Goal: Task Accomplishment & Management: Complete application form

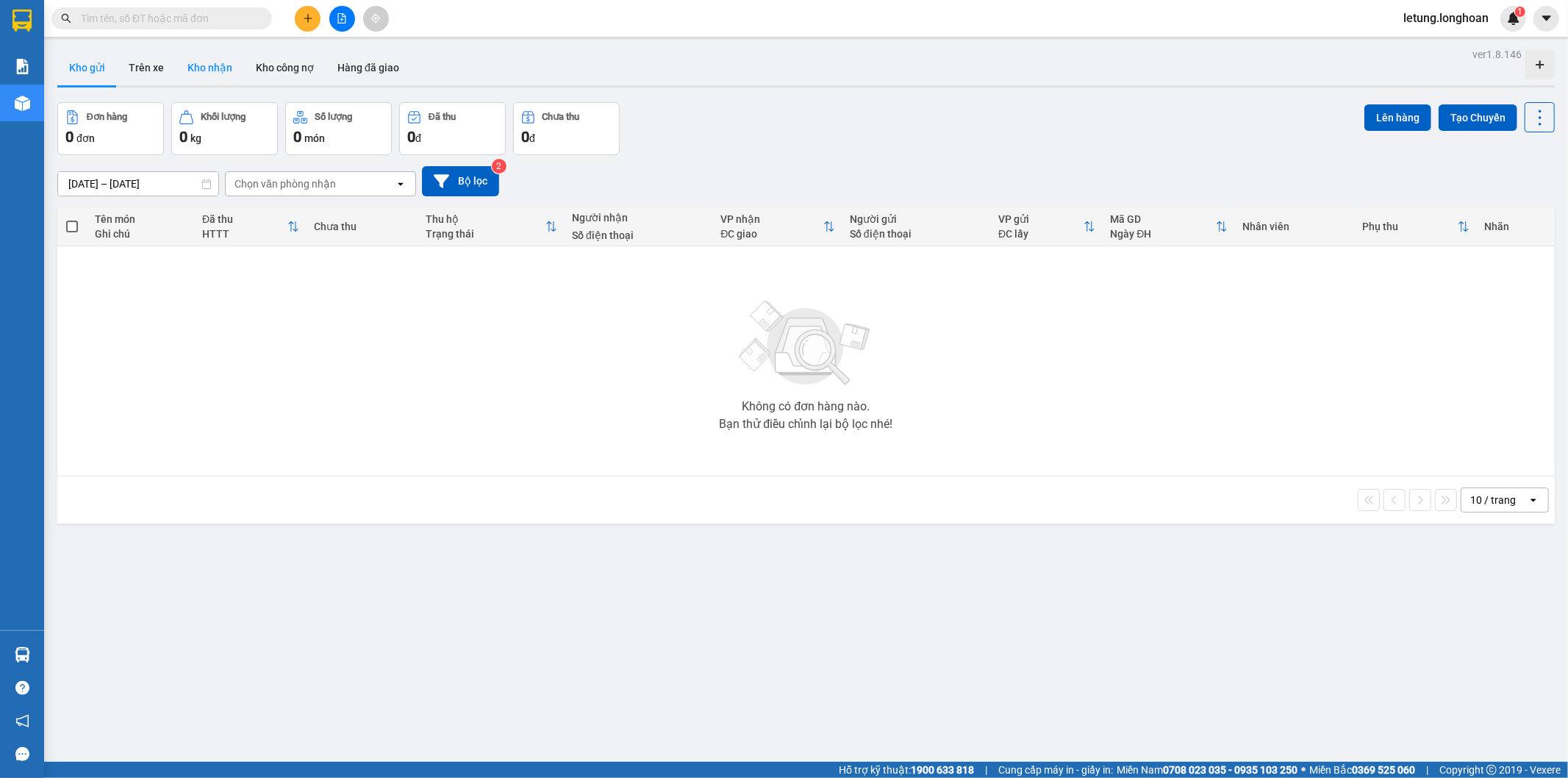
drag, startPoint x: 221, startPoint y: 66, endPoint x: 203, endPoint y: 63, distance: 18.2
click at [220, 66] on button "Kho nhận" at bounding box center [210, 67] width 69 height 36
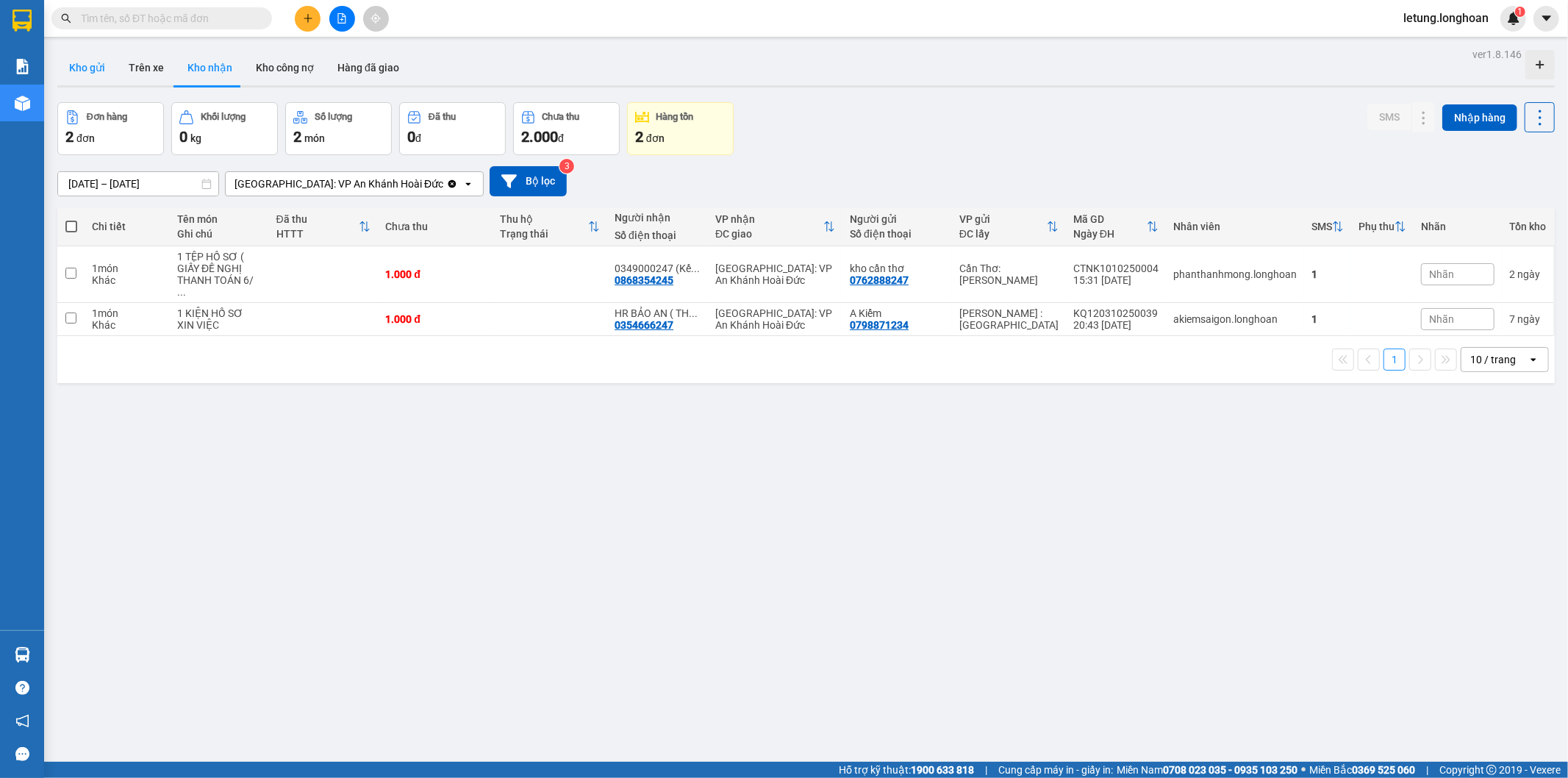
click at [86, 70] on button "Kho gửi" at bounding box center [87, 67] width 60 height 36
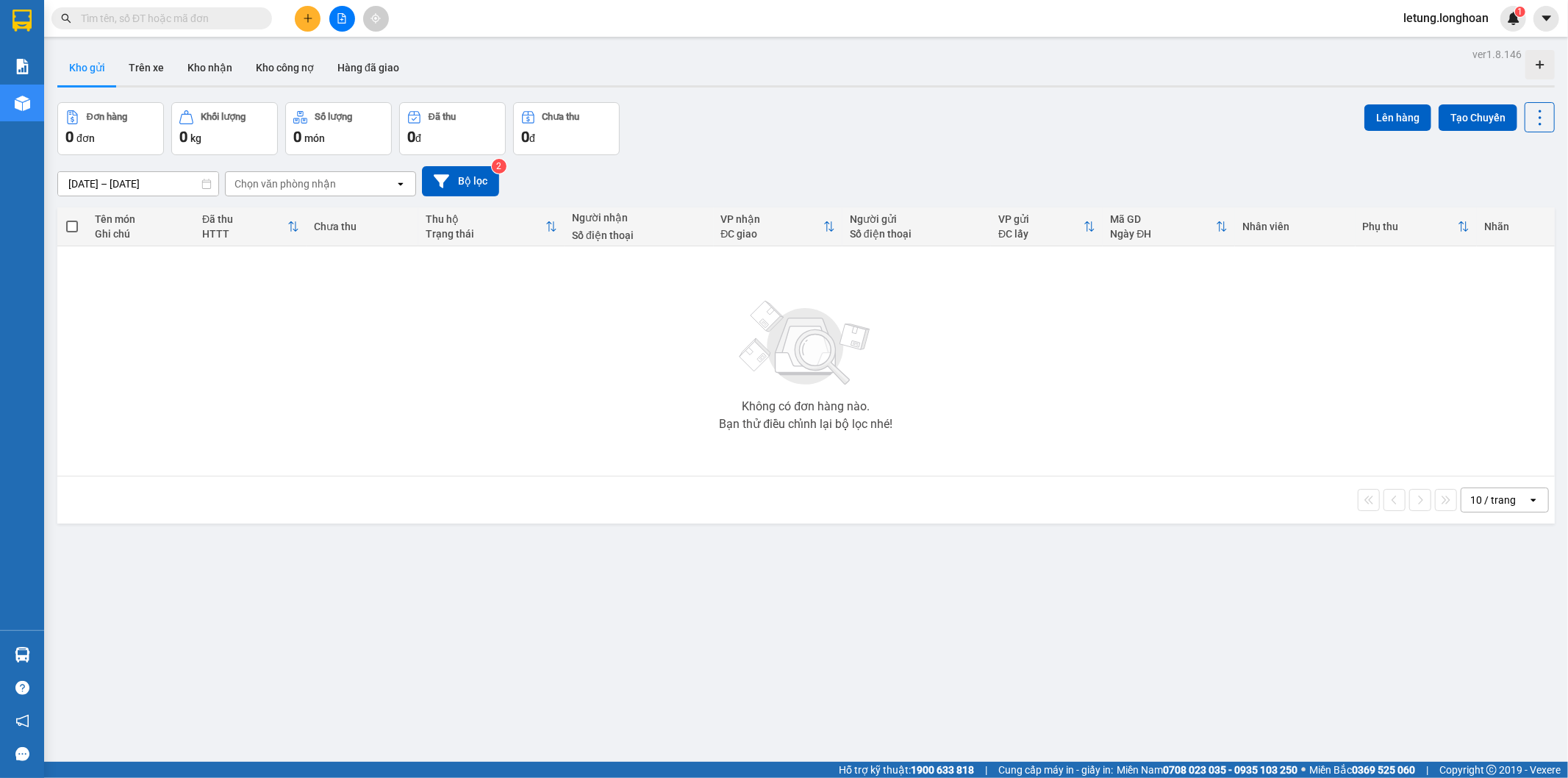
click at [156, 12] on input "text" at bounding box center [168, 18] width 174 height 16
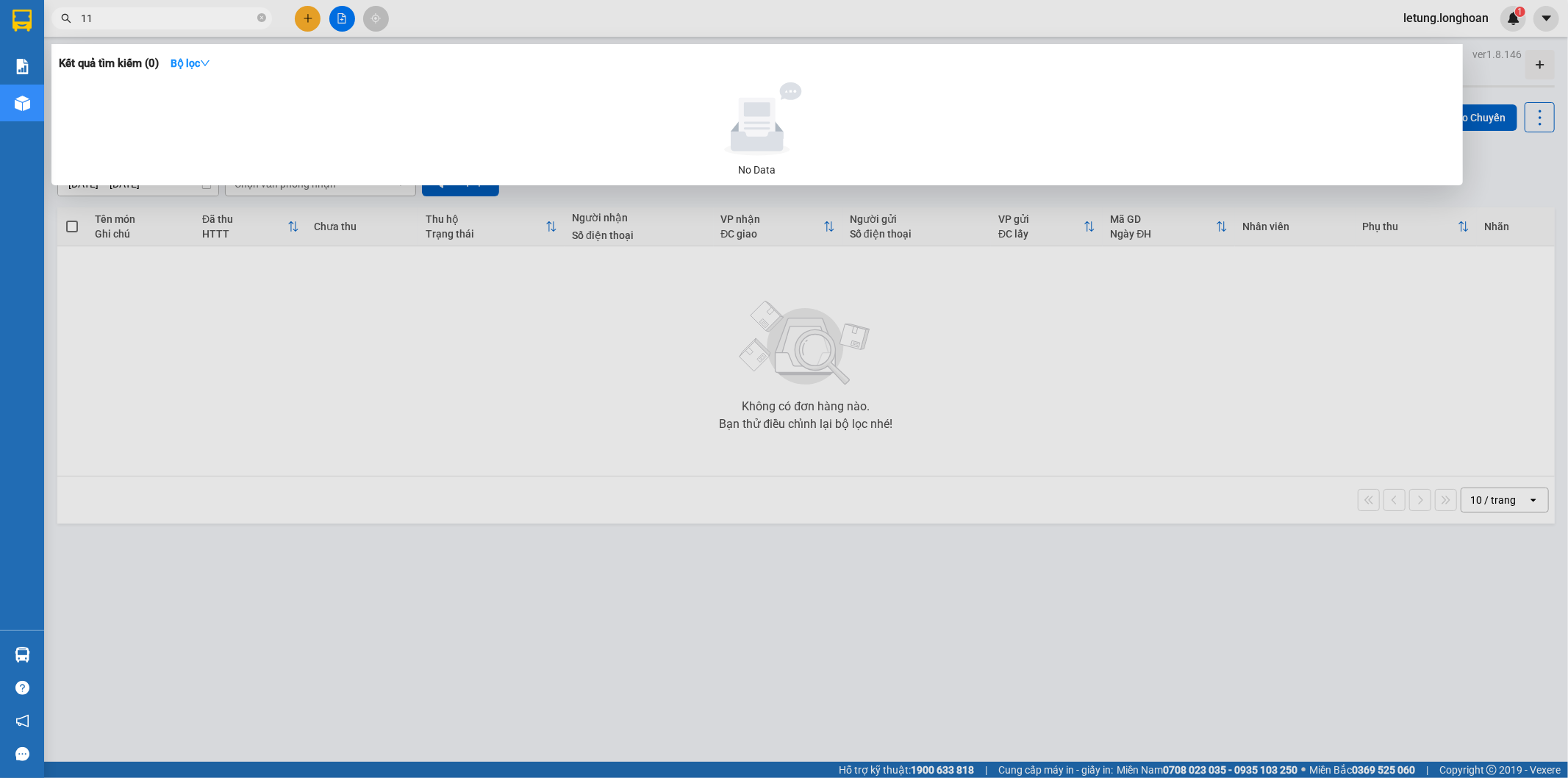
type input "1"
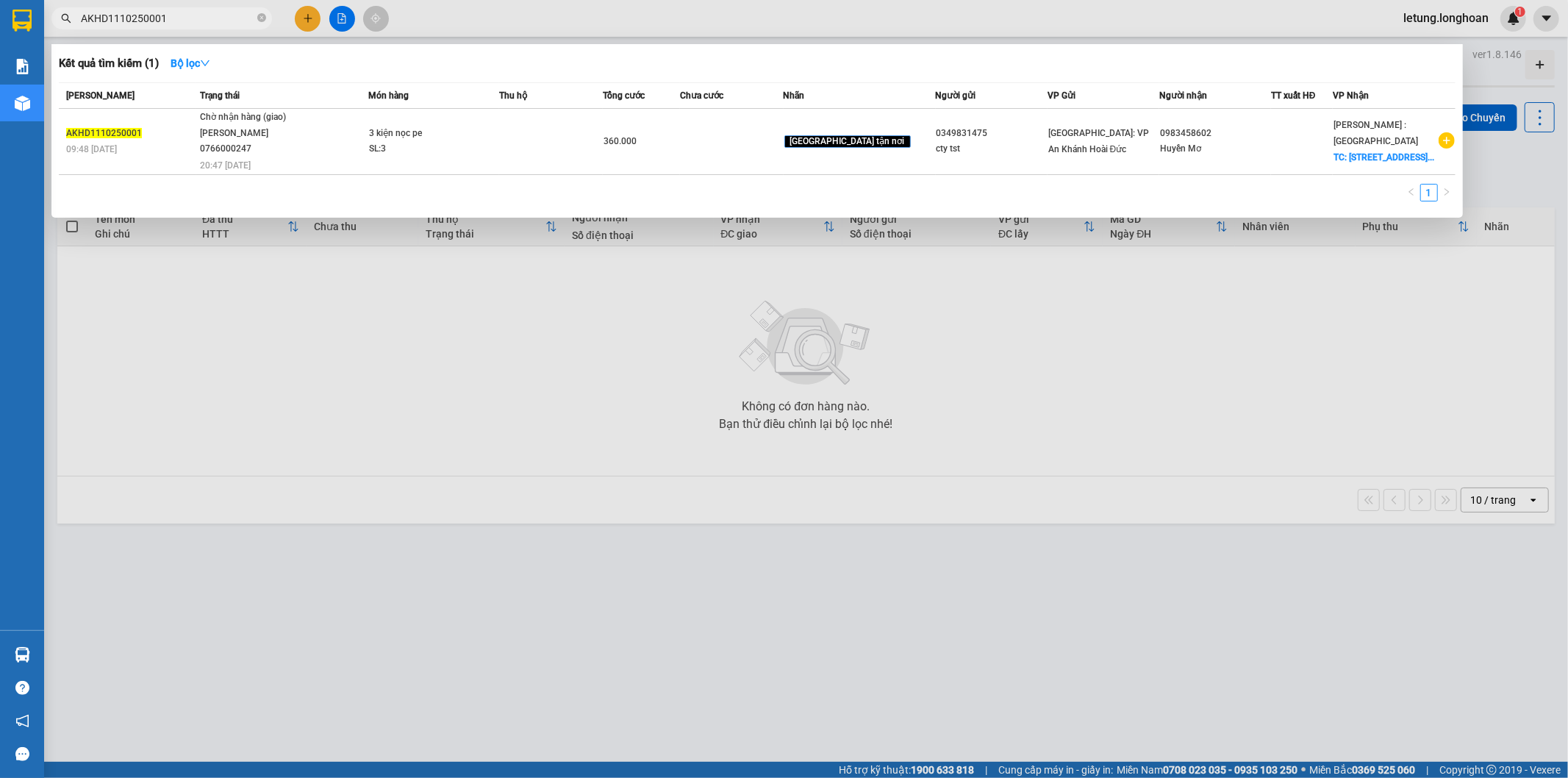
type input "AKHD1110250001"
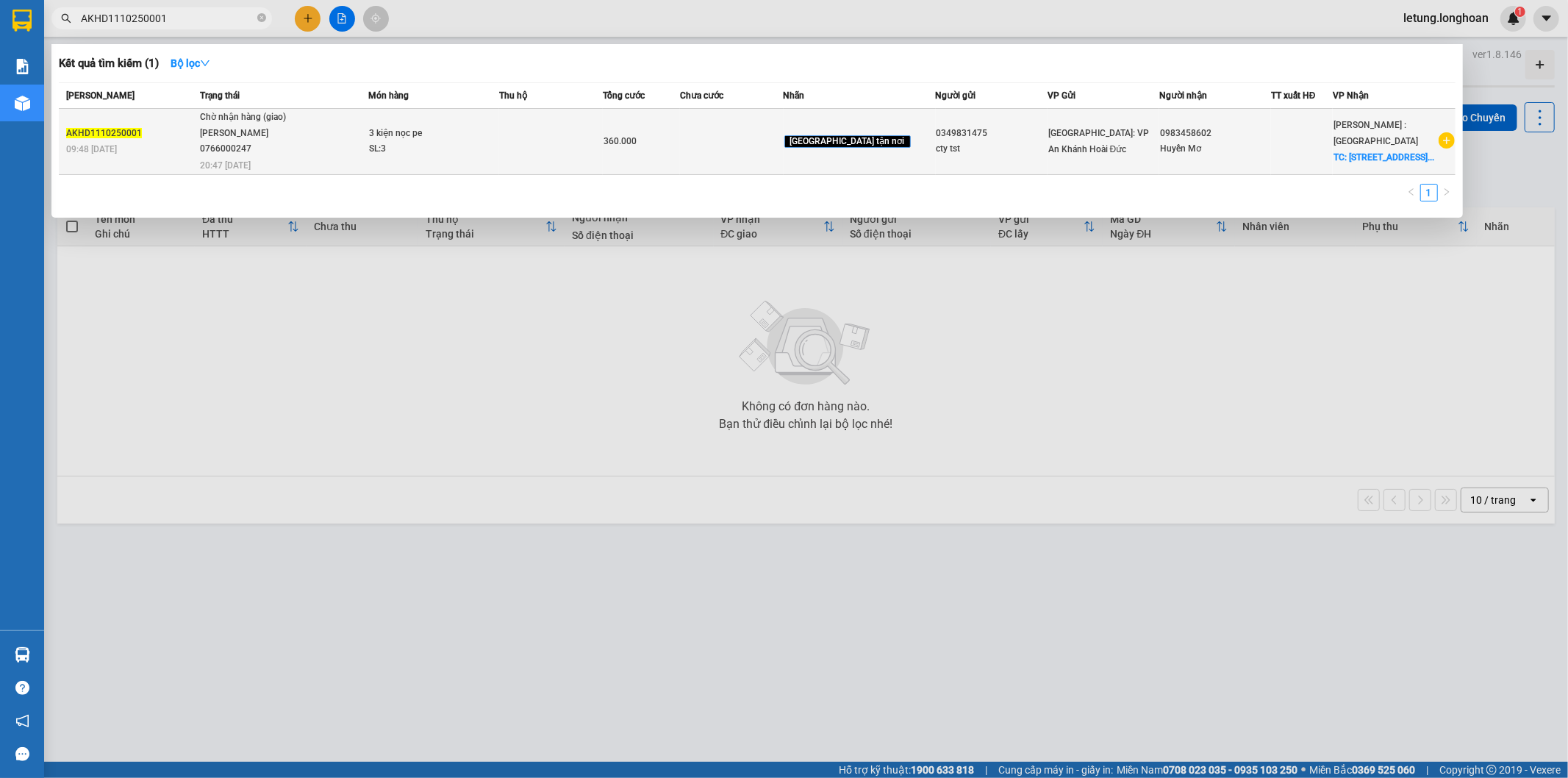
click at [303, 151] on div "[PERSON_NAME] 0766000247" at bounding box center [255, 142] width 110 height 32
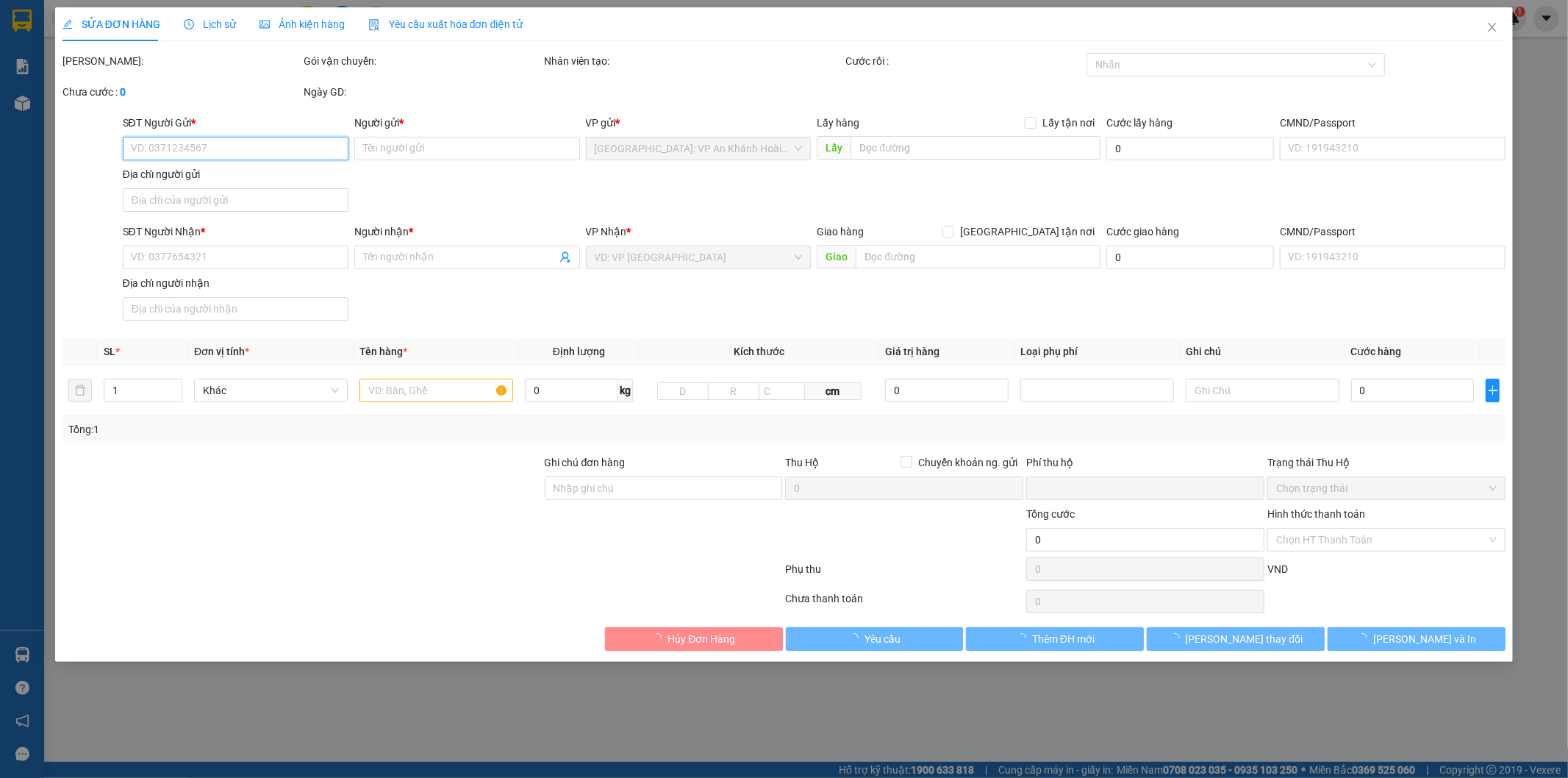
type input "0349831475"
type input "cty tst"
type input "0983458602"
type input "Huyền Mơ"
checkbox input "true"
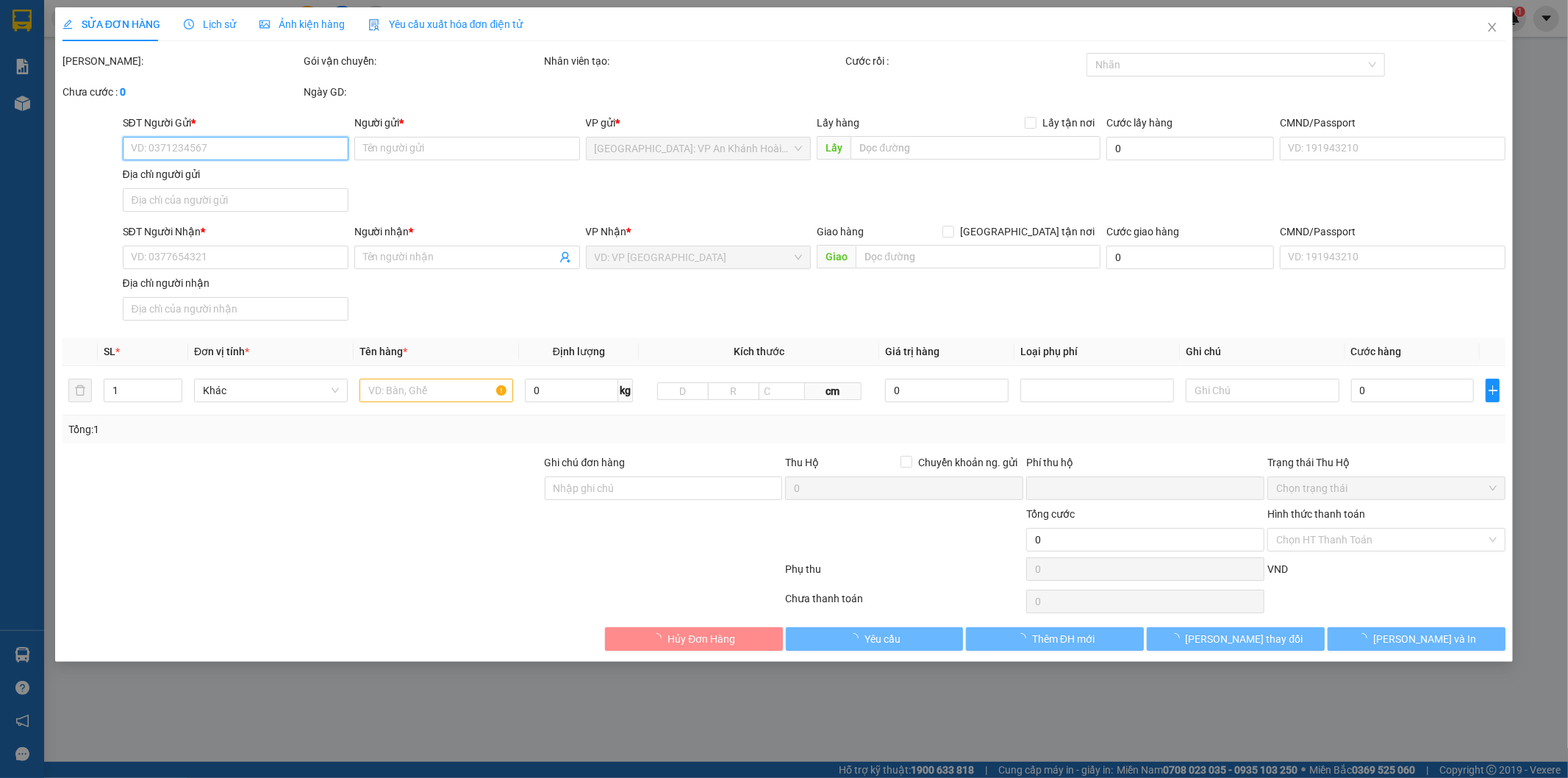
type input "[STREET_ADDRESS] Q.Gò Vấp [GEOGRAPHIC_DATA]"
type input "0"
type input "360.000"
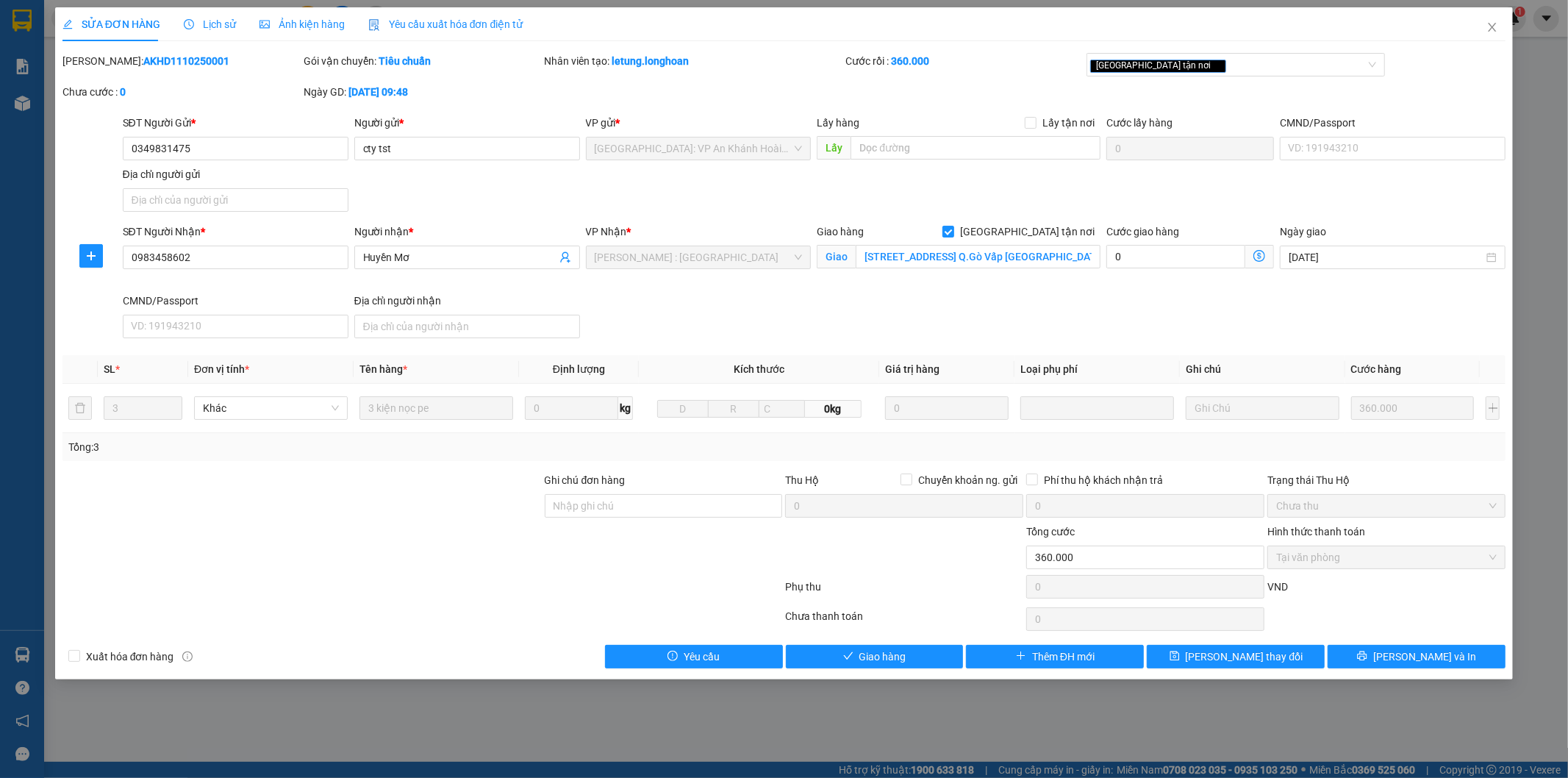
click at [207, 18] on span "Lịch sử" at bounding box center [209, 24] width 52 height 12
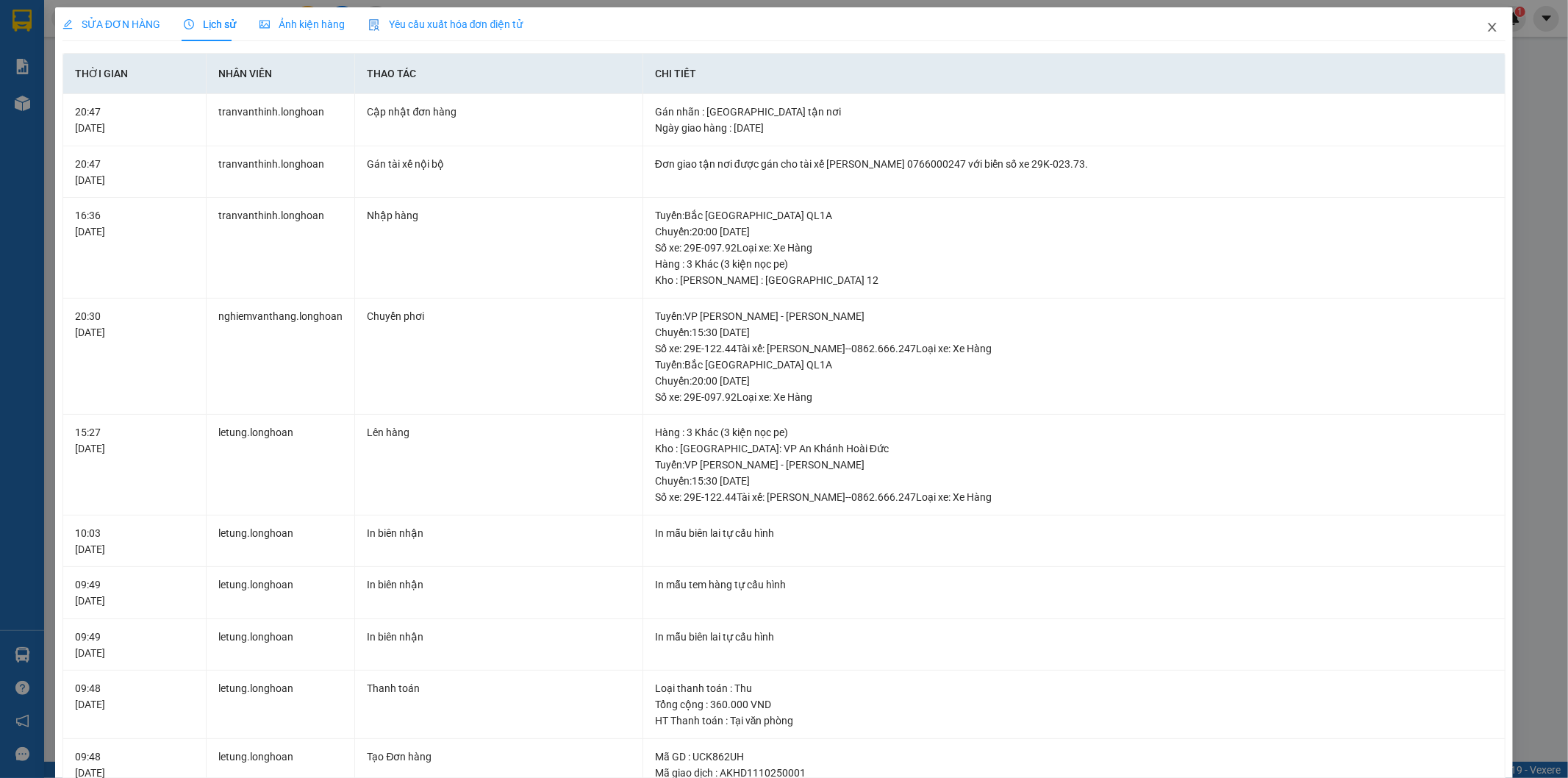
click at [1486, 30] on icon "close" at bounding box center [1493, 27] width 12 height 12
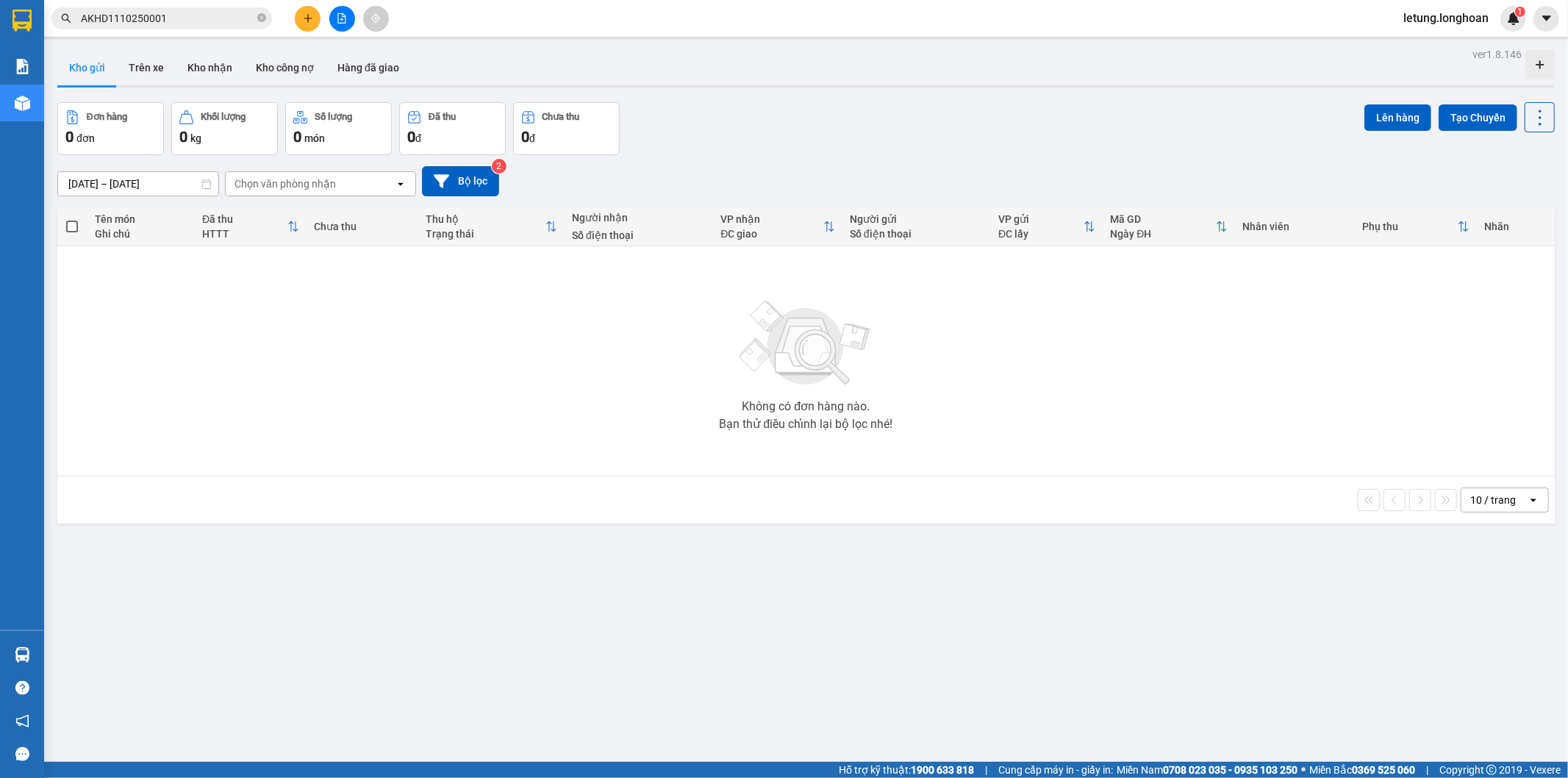
click at [195, 25] on input "AKHD1110250001" at bounding box center [168, 18] width 174 height 16
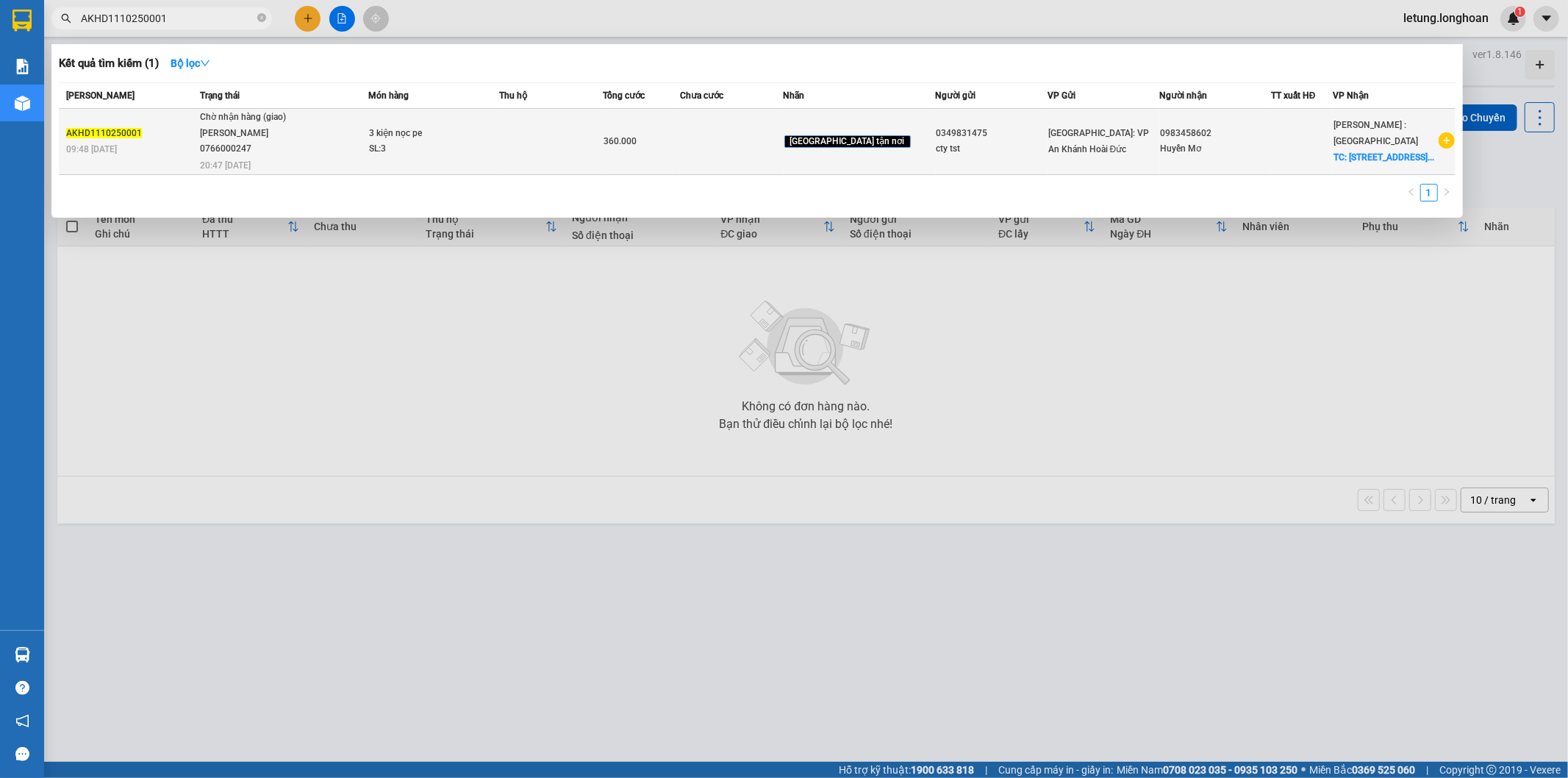
click at [319, 150] on span "Chờ nhận hàng (giao) [PERSON_NAME] 0766000247 20:47 [DATE]" at bounding box center [284, 140] width 168 height 61
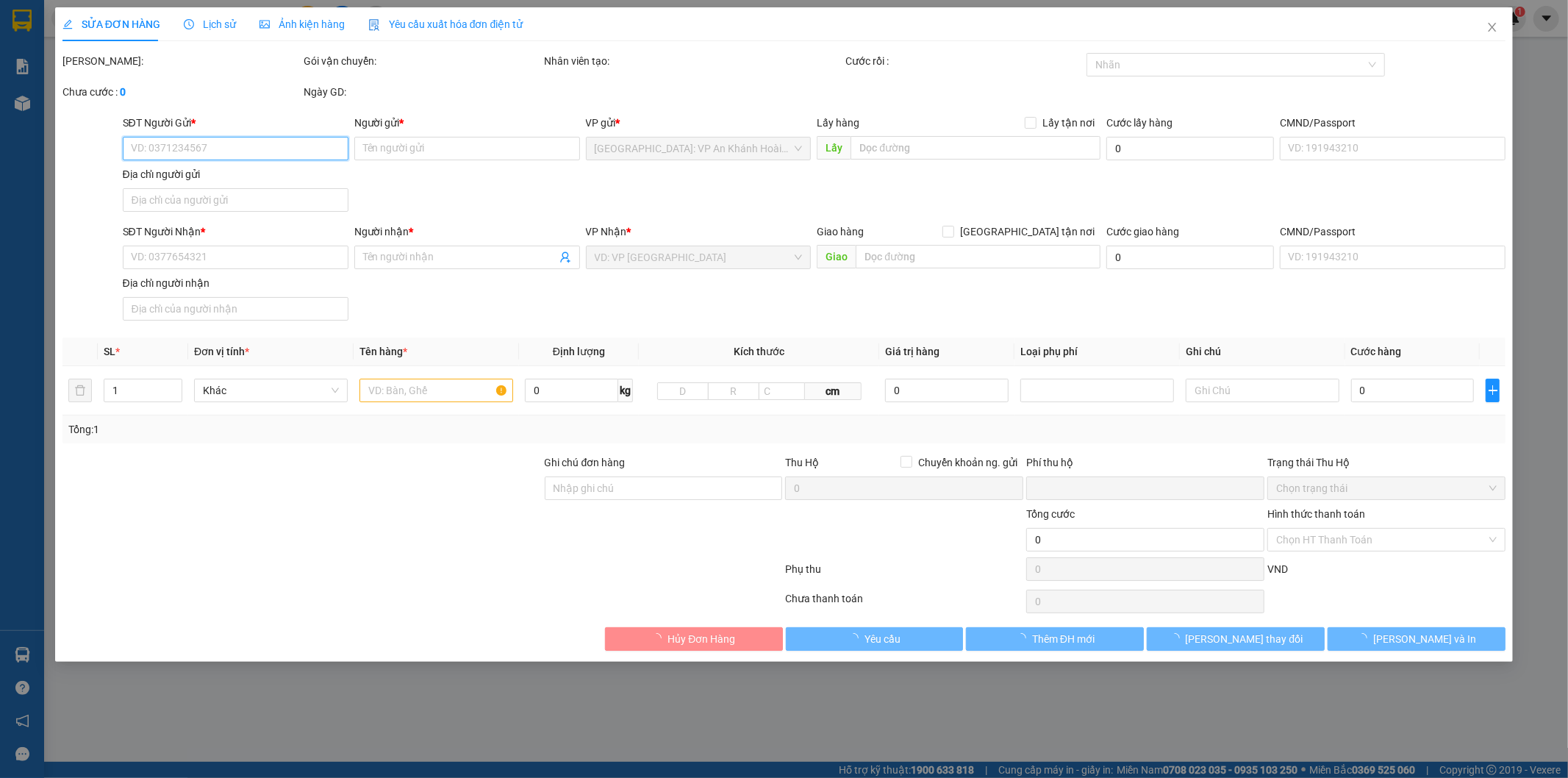
type input "0349831475"
type input "cty tst"
type input "0983458602"
type input "Huyền Mơ"
checkbox input "true"
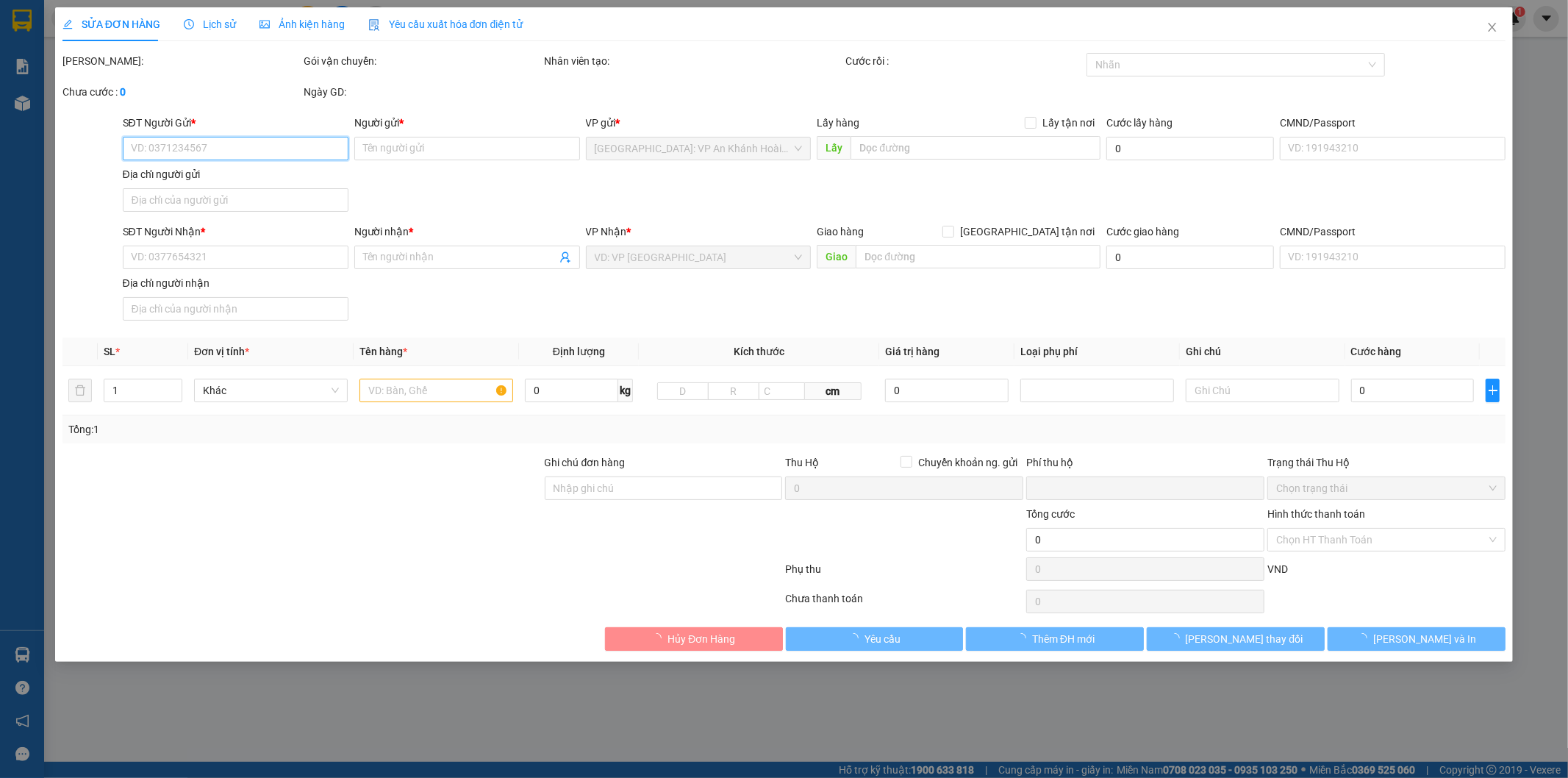
type input "[STREET_ADDRESS] Q.Gò Vấp [GEOGRAPHIC_DATA]"
type input "0"
type input "360.000"
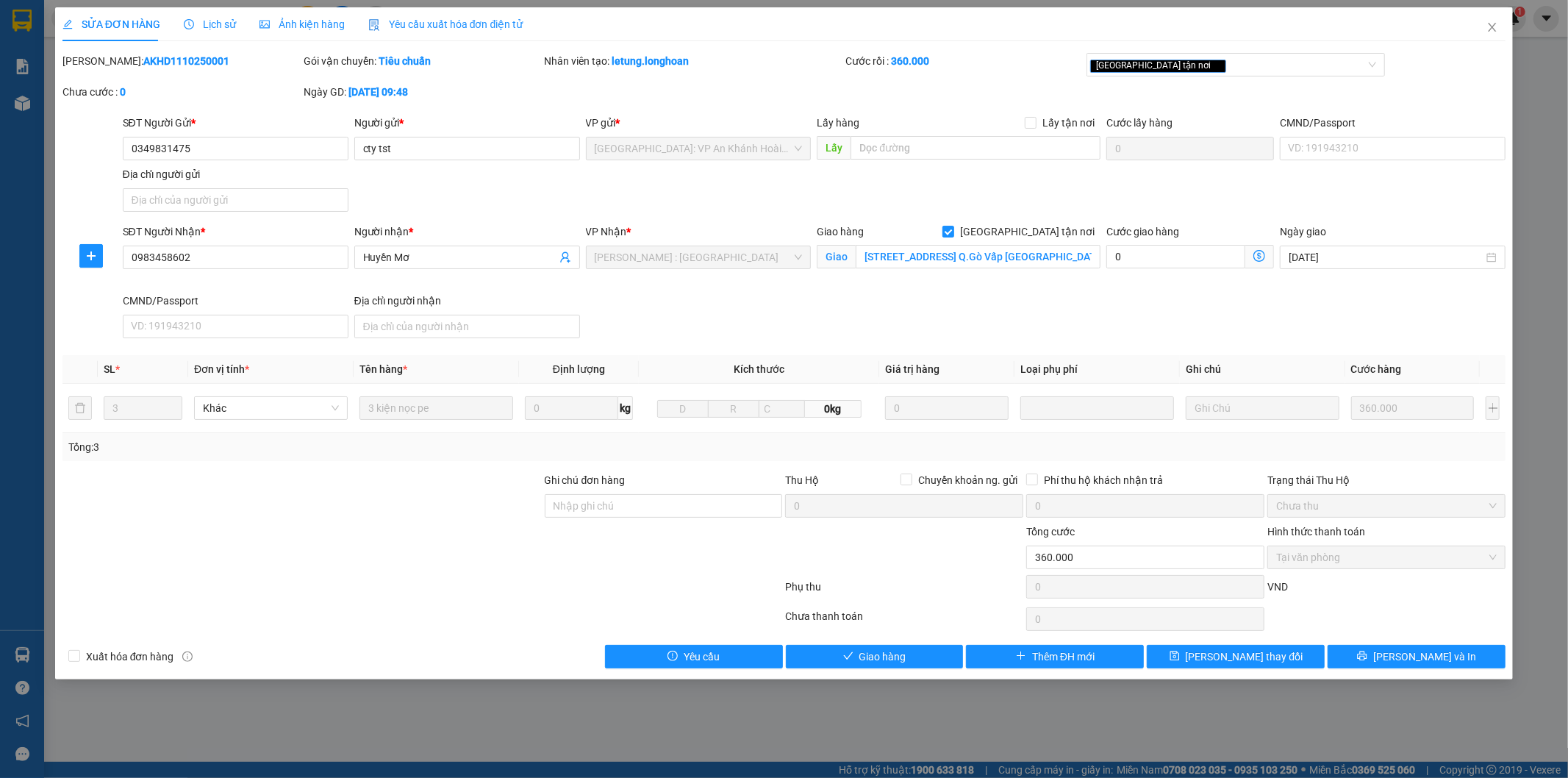
click at [214, 25] on span "Lịch sử" at bounding box center [209, 24] width 52 height 12
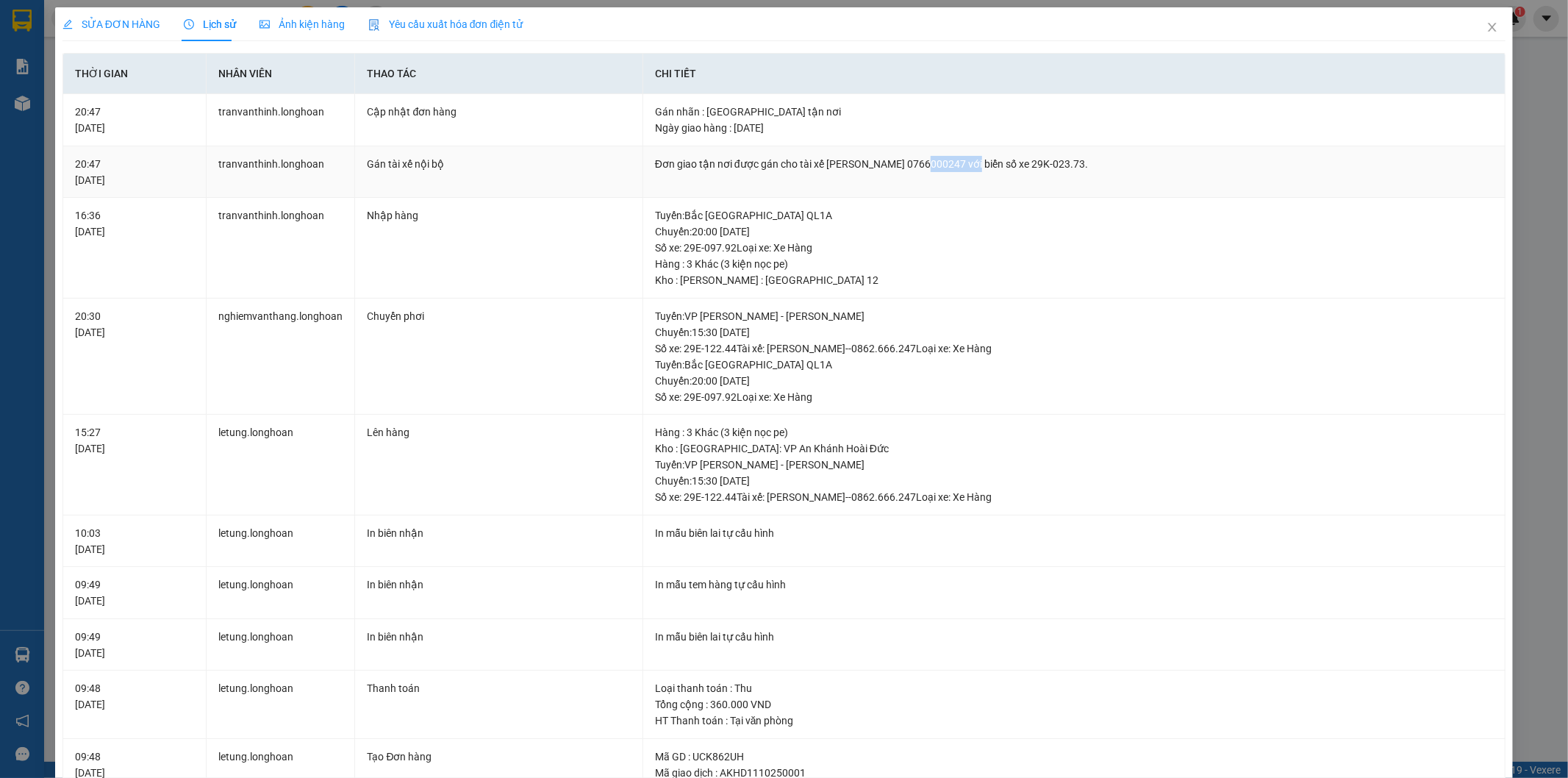
drag, startPoint x: 981, startPoint y: 163, endPoint x: 927, endPoint y: 165, distance: 54.0
click at [927, 165] on div "Đơn giao tận nơi được gán cho tài xế [PERSON_NAME] 0766000247 với biển số xe 29…" at bounding box center [1074, 163] width 839 height 16
copy div "0766000247"
click at [1486, 27] on icon "close" at bounding box center [1493, 27] width 12 height 12
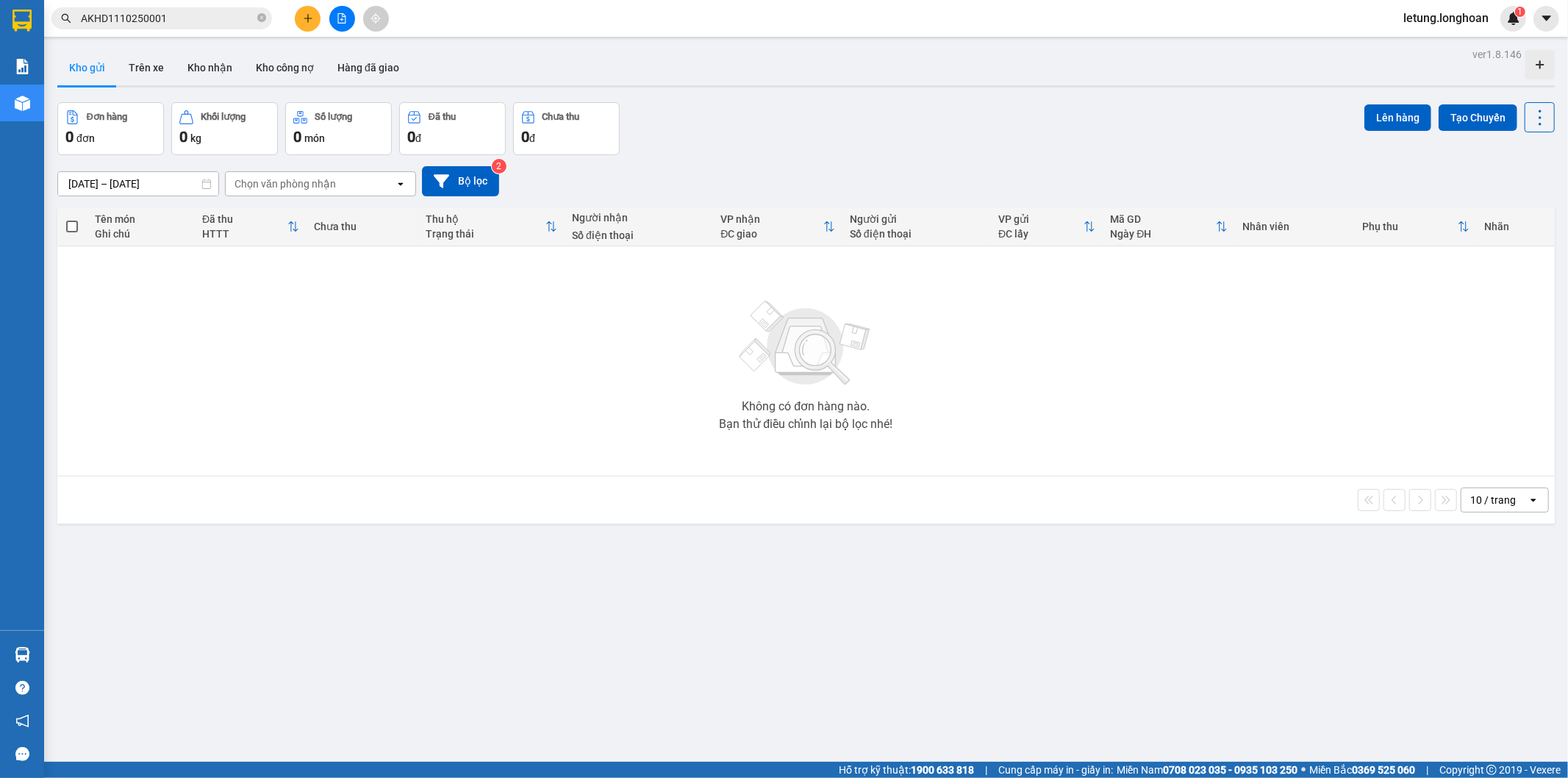
click at [172, 20] on input "AKHD1110250001" at bounding box center [168, 18] width 174 height 16
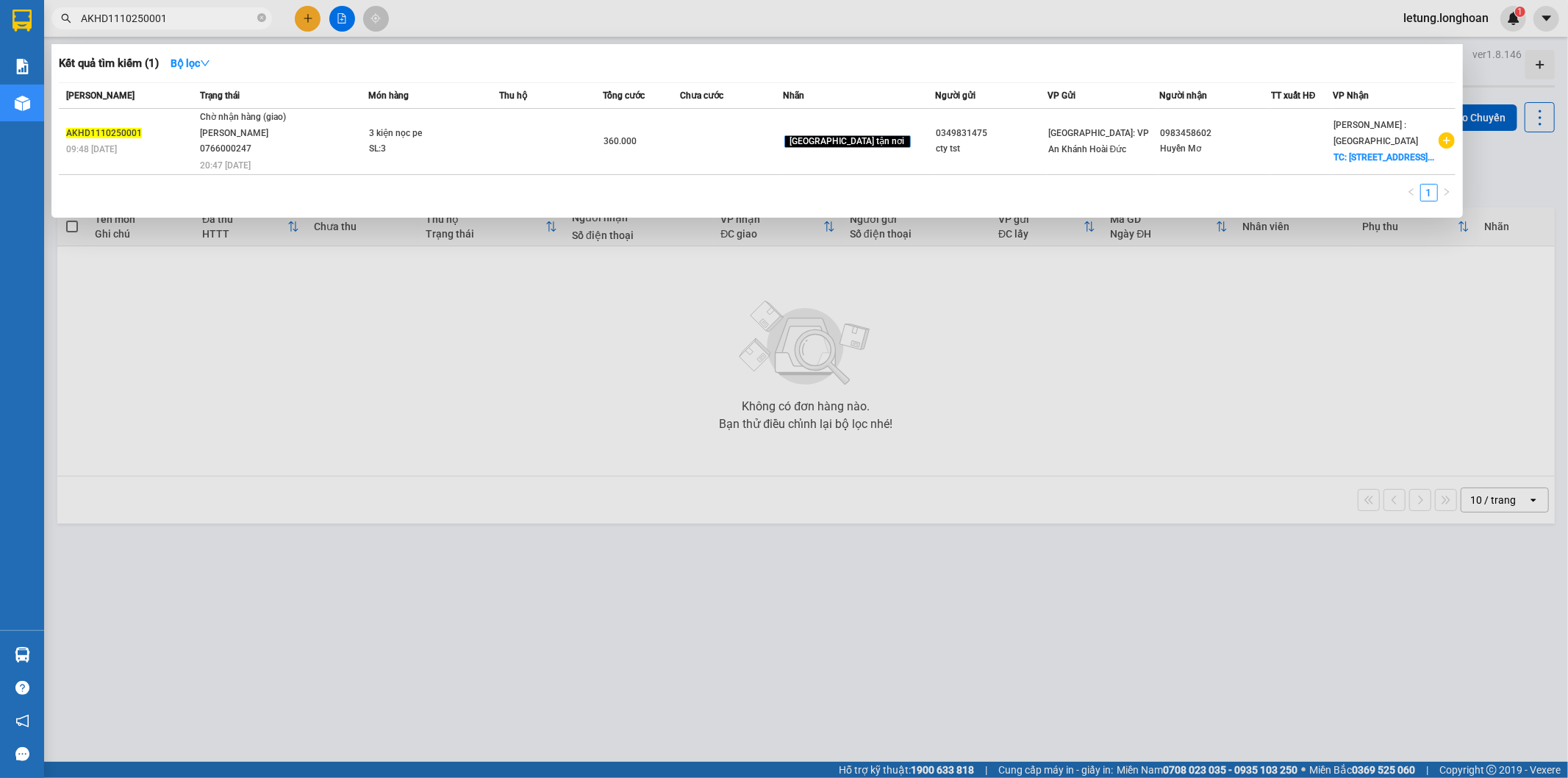
click at [298, 370] on div at bounding box center [784, 389] width 1568 height 778
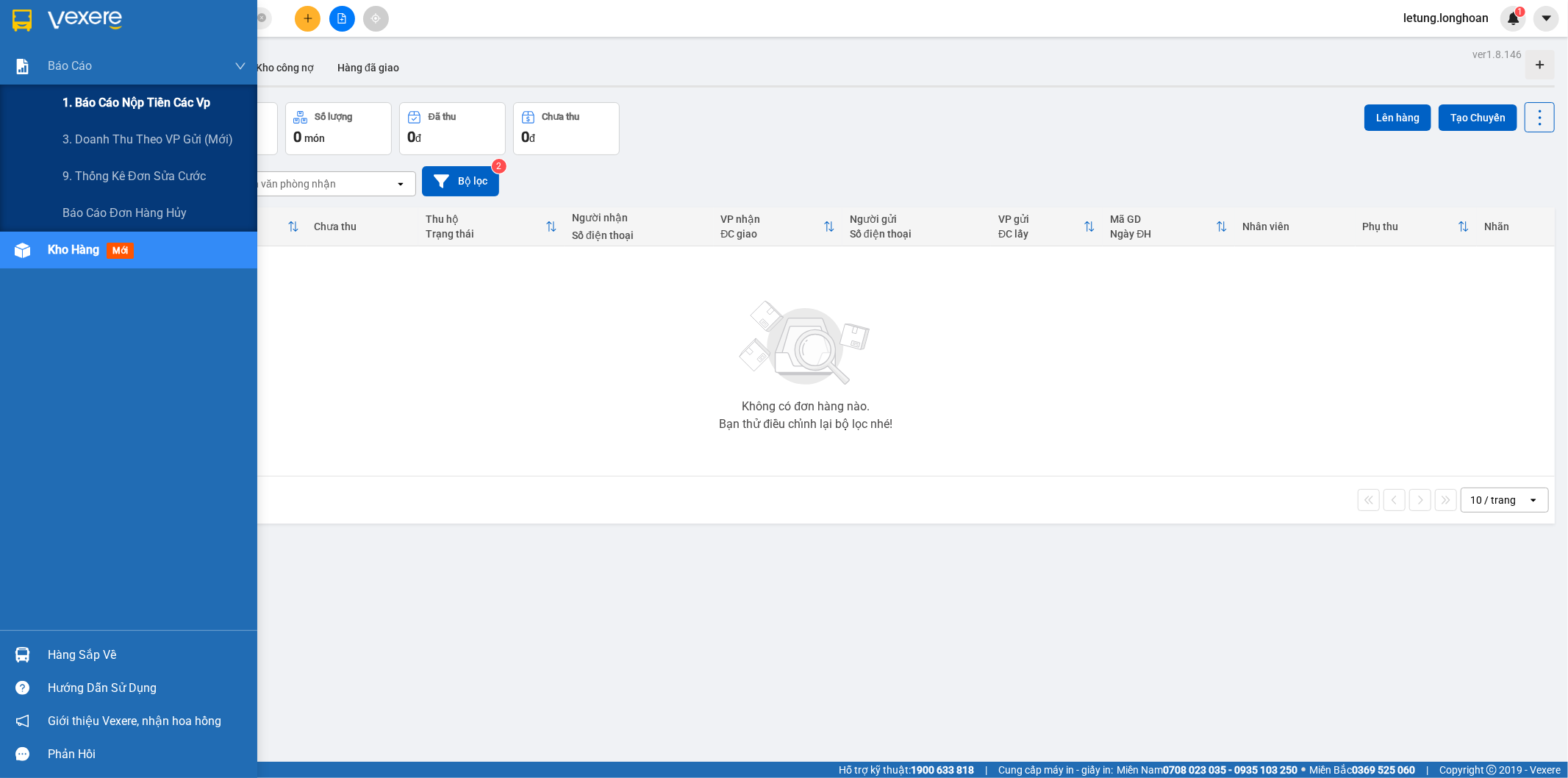
click at [115, 107] on span "1. Báo cáo nộp tiền các vp" at bounding box center [137, 103] width 148 height 18
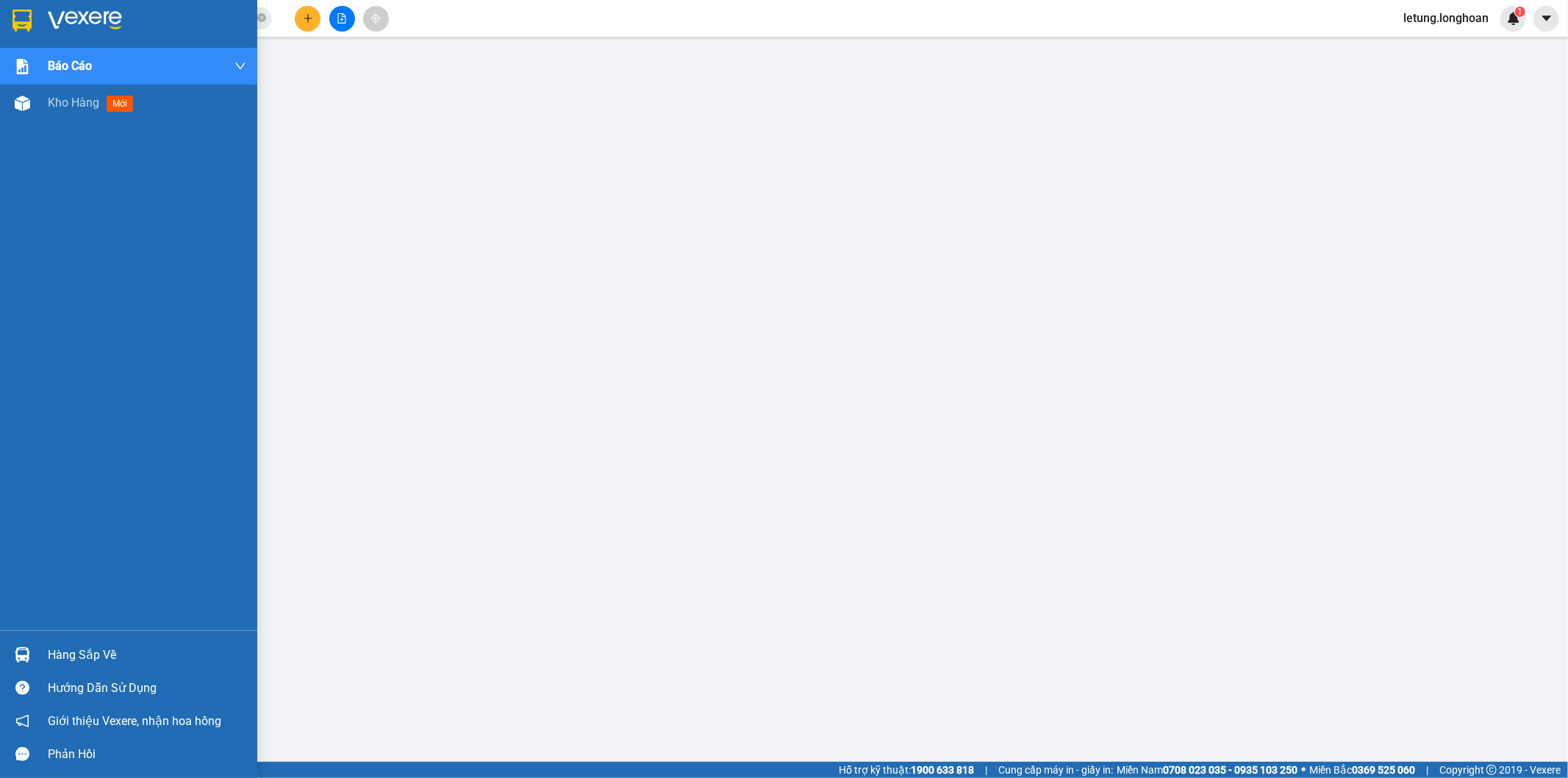
click at [23, 22] on img at bounding box center [22, 20] width 19 height 22
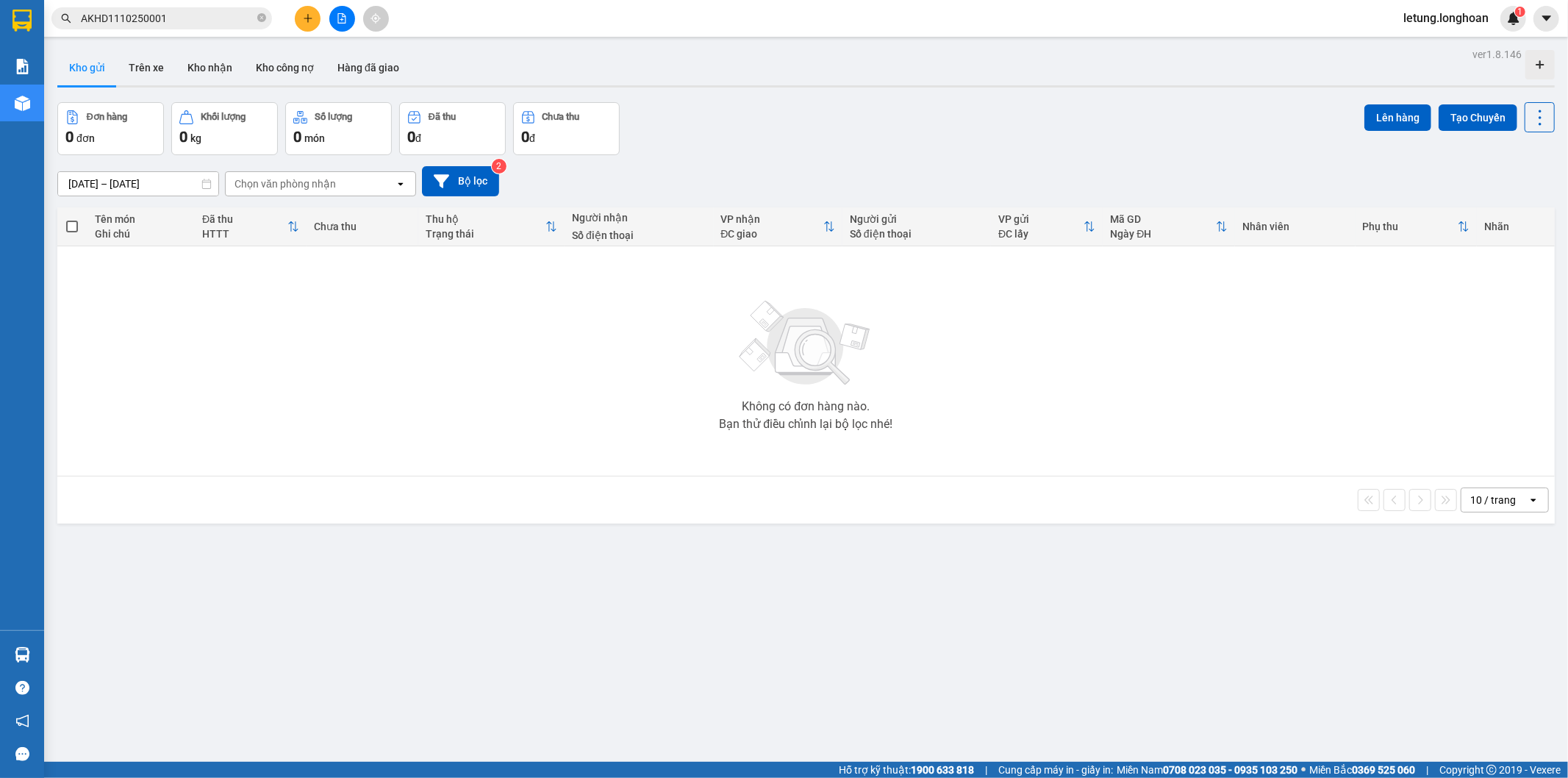
click at [188, 17] on input "AKHD1110250001" at bounding box center [168, 18] width 174 height 16
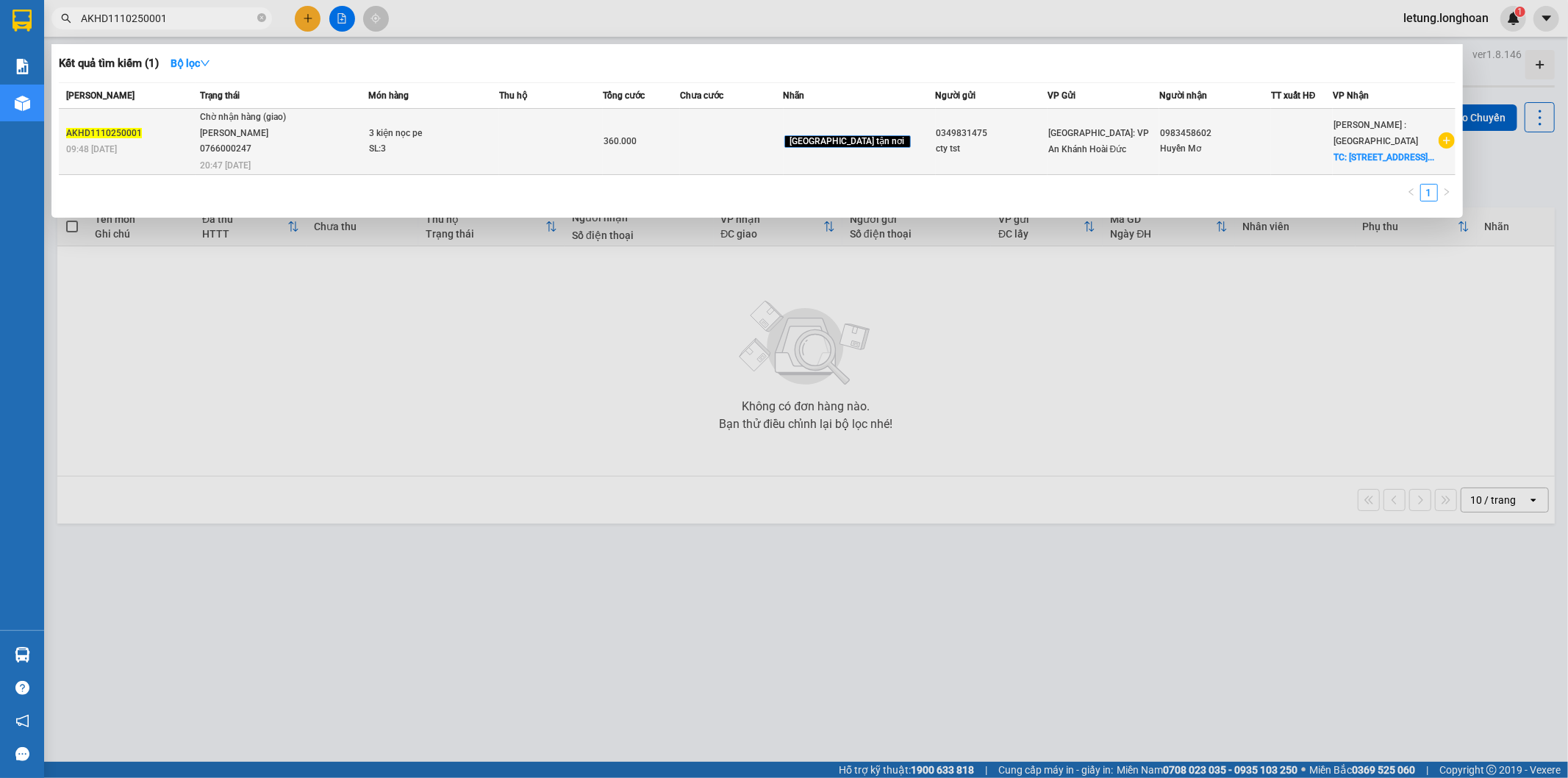
click at [590, 140] on td at bounding box center [550, 142] width 103 height 66
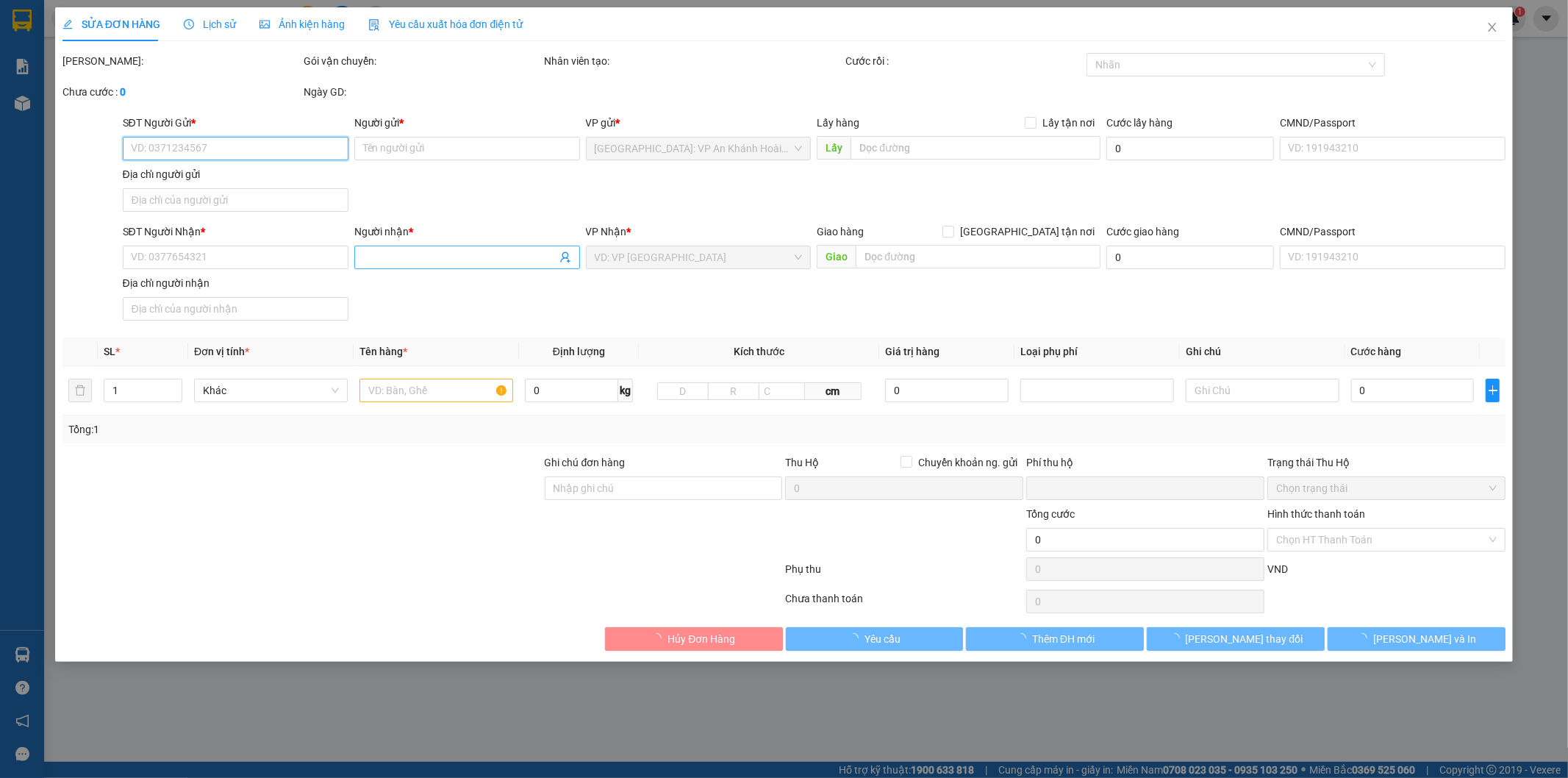
type input "0349831475"
type input "cty tst"
type input "0983458602"
type input "Huyền Mơ"
checkbox input "true"
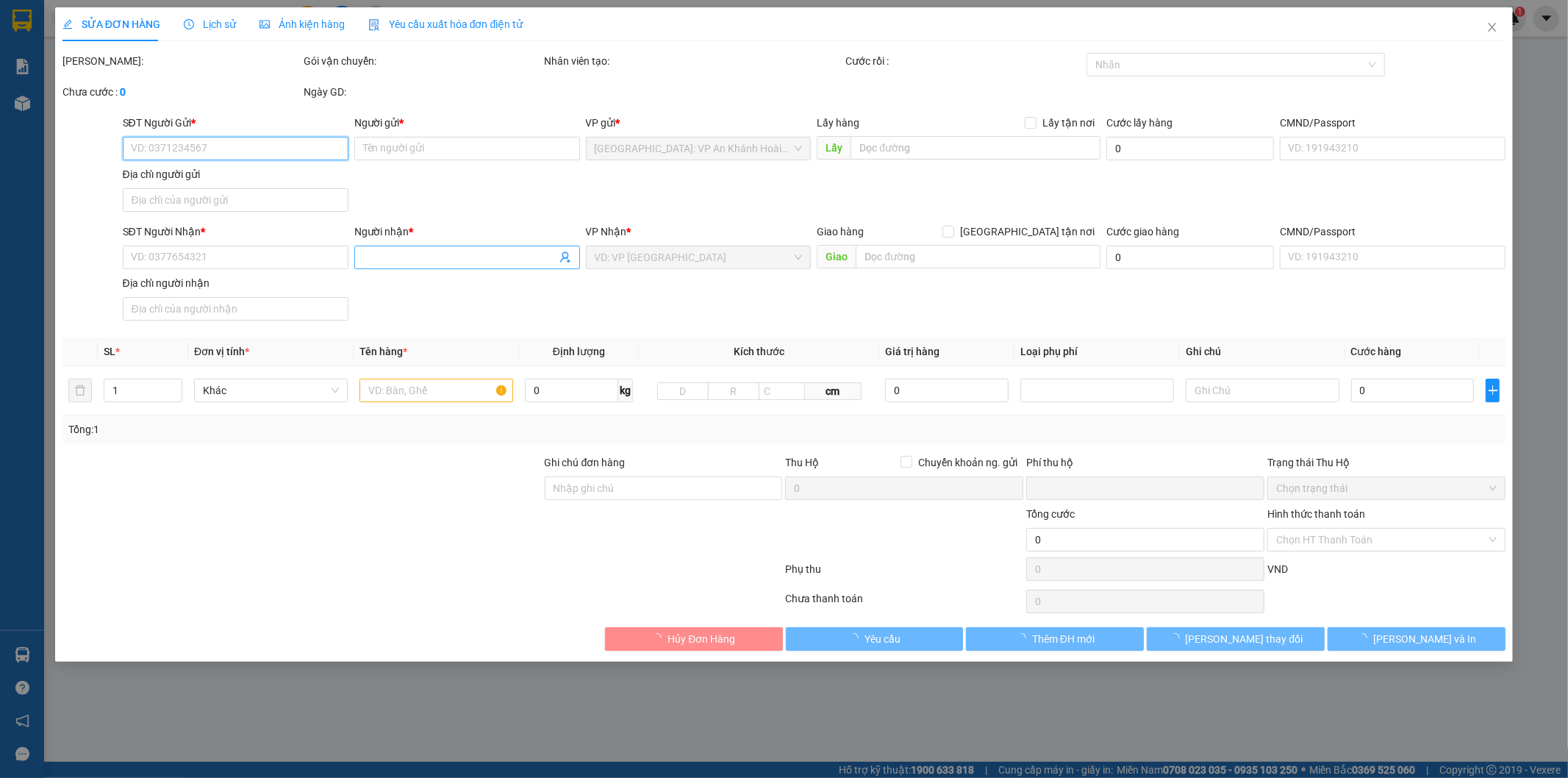
type input "[STREET_ADDRESS] Q.Gò Vấp [GEOGRAPHIC_DATA]"
type input "0"
type input "360.000"
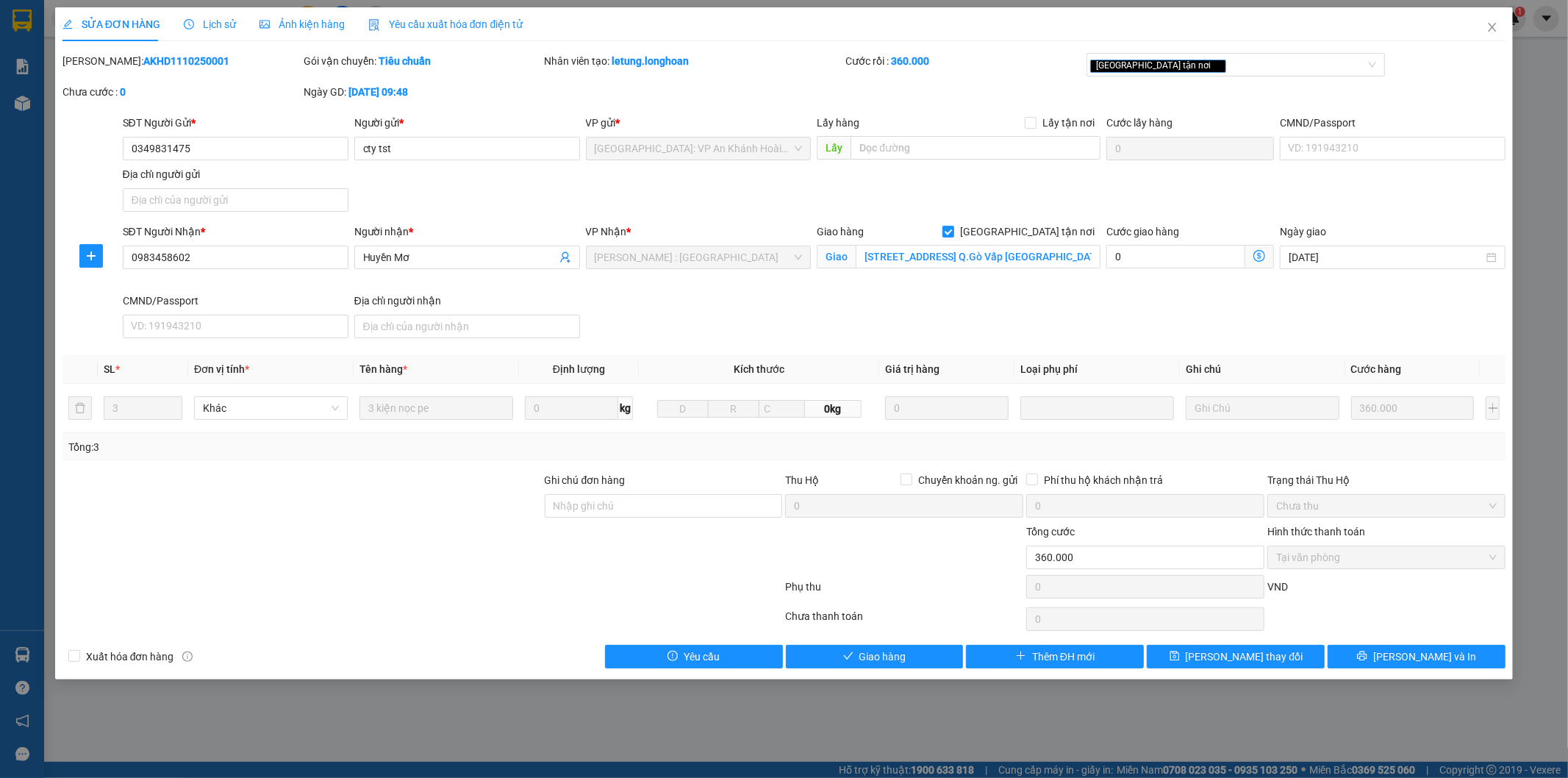
click at [216, 26] on span "Lịch sử" at bounding box center [209, 24] width 52 height 12
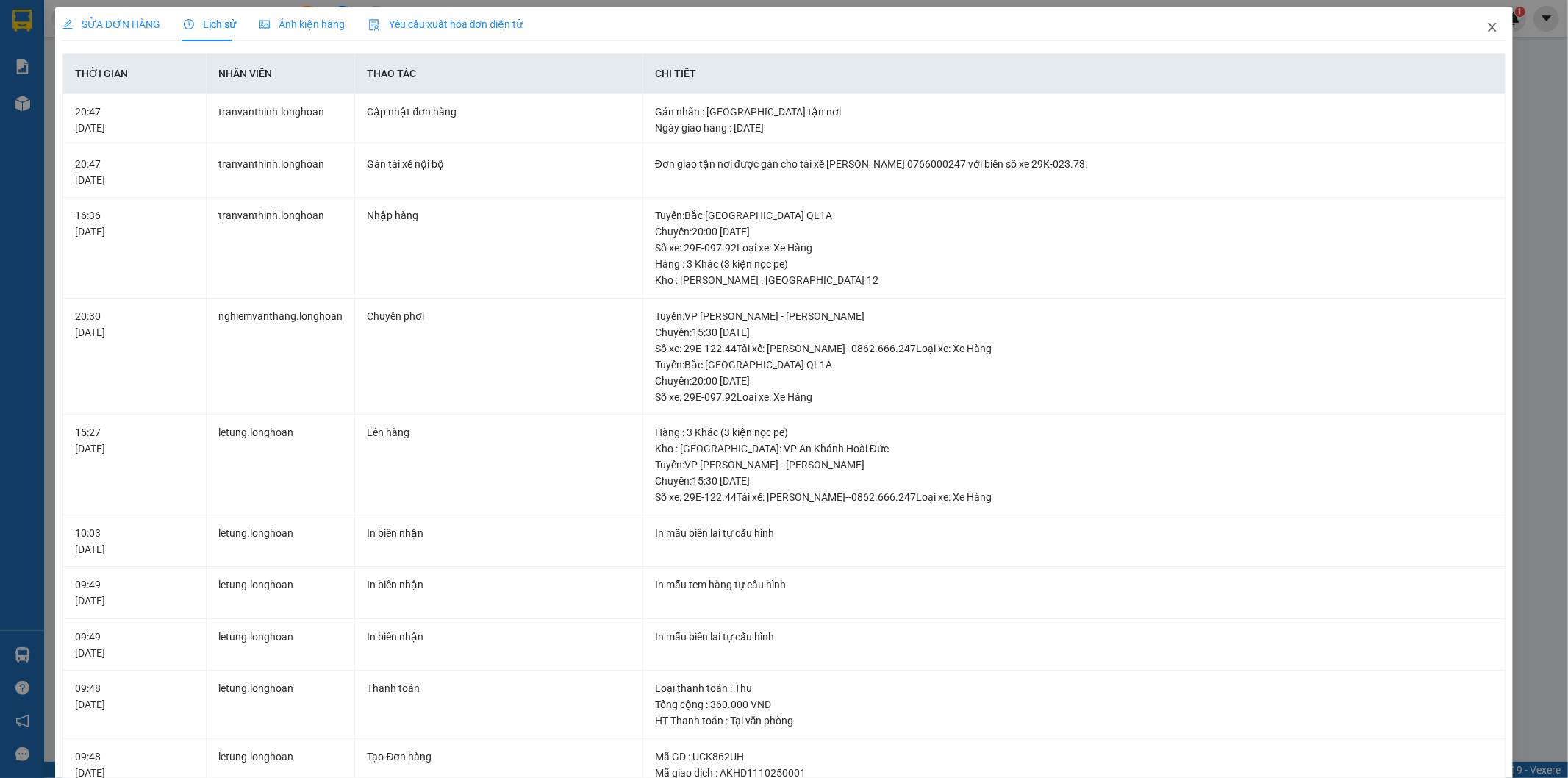
click at [1489, 26] on icon "close" at bounding box center [1493, 27] width 8 height 9
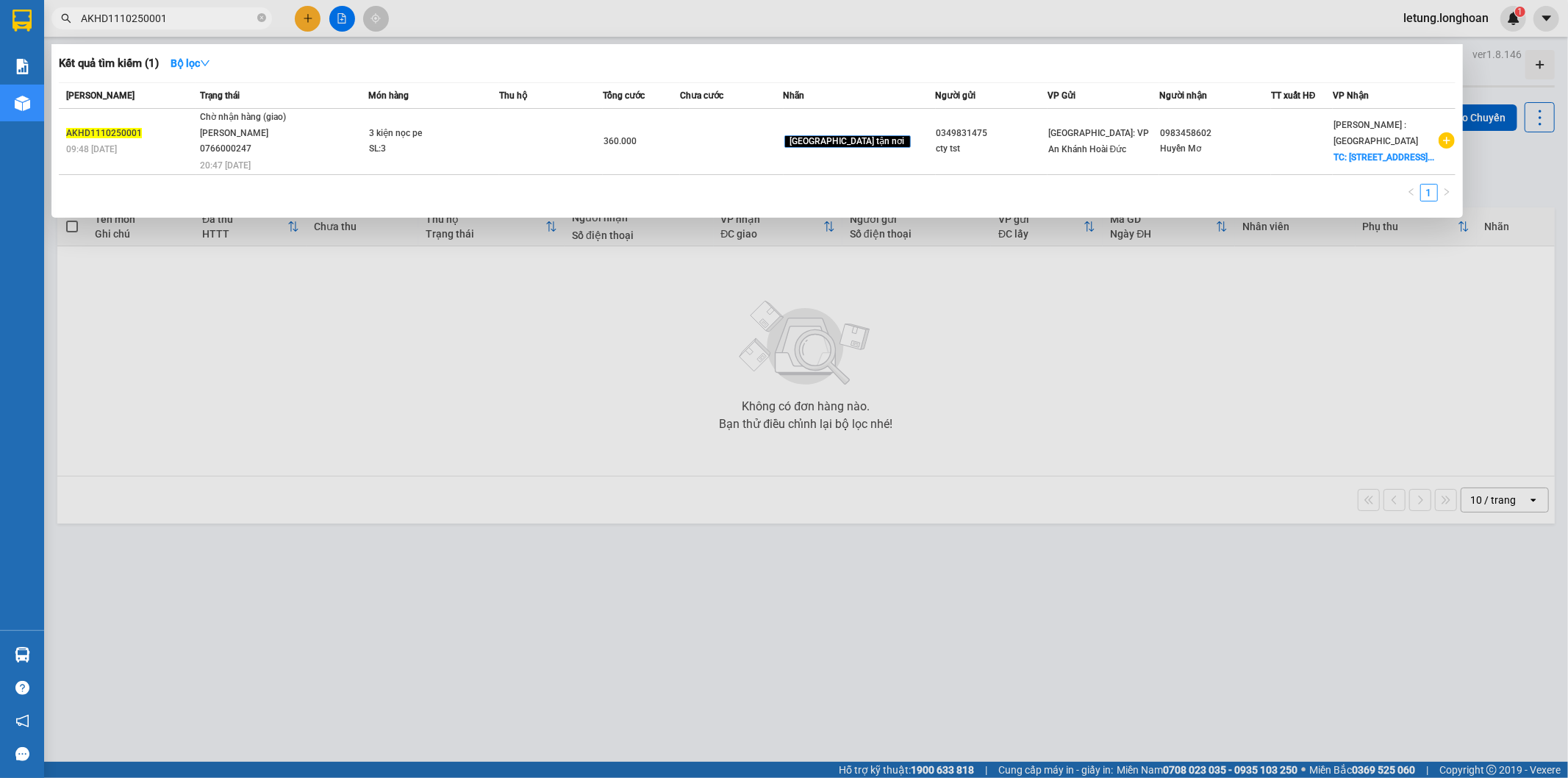
click at [195, 19] on input "AKHD1110250001" at bounding box center [168, 18] width 174 height 16
click at [481, 363] on div at bounding box center [784, 389] width 1568 height 778
